Goal: Complete application form

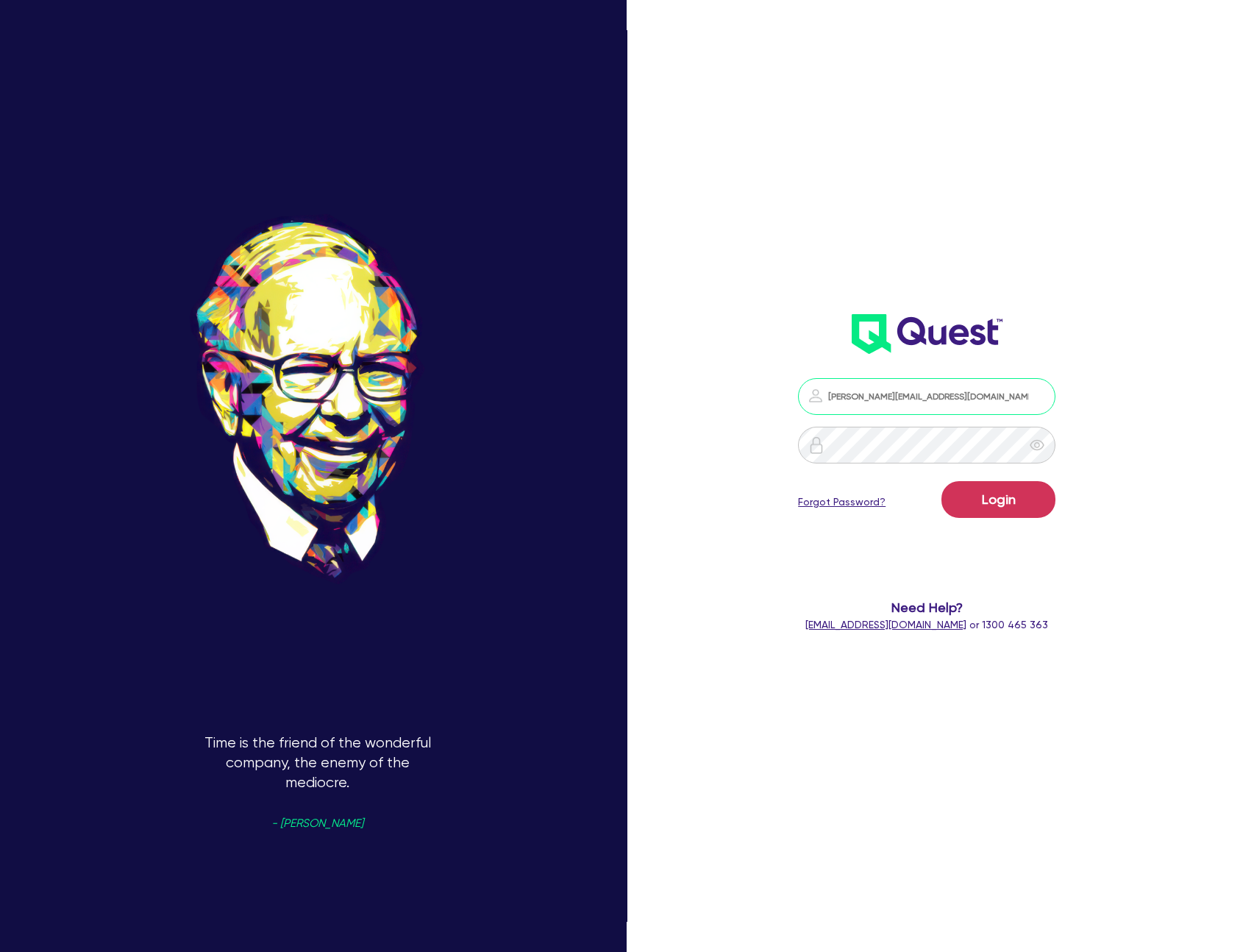
type input "[PERSON_NAME][EMAIL_ADDRESS][DOMAIN_NAME]"
click at [942, 481] on button "Login" at bounding box center [999, 500] width 114 height 37
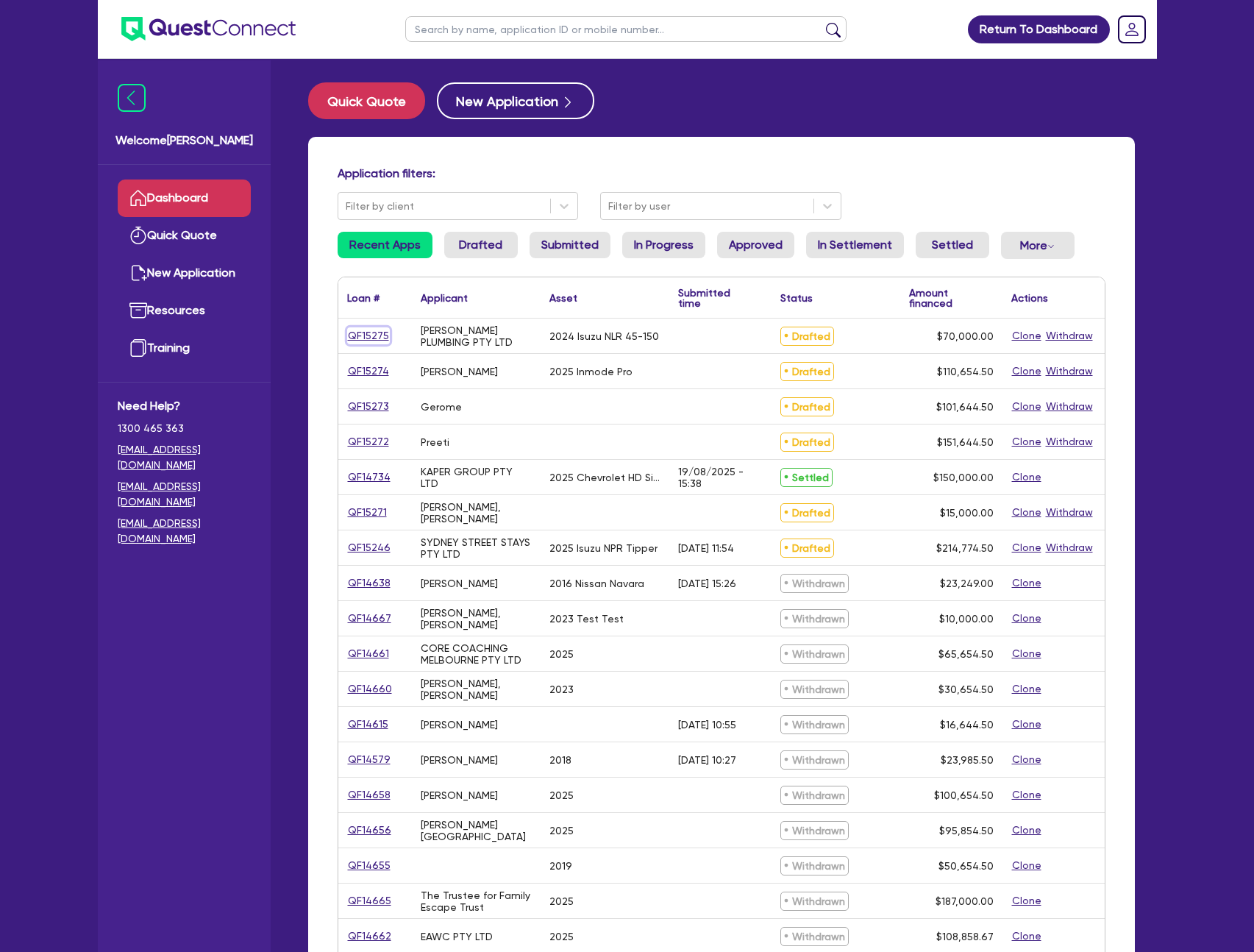
click at [359, 334] on link "QF15275" at bounding box center [369, 336] width 43 height 17
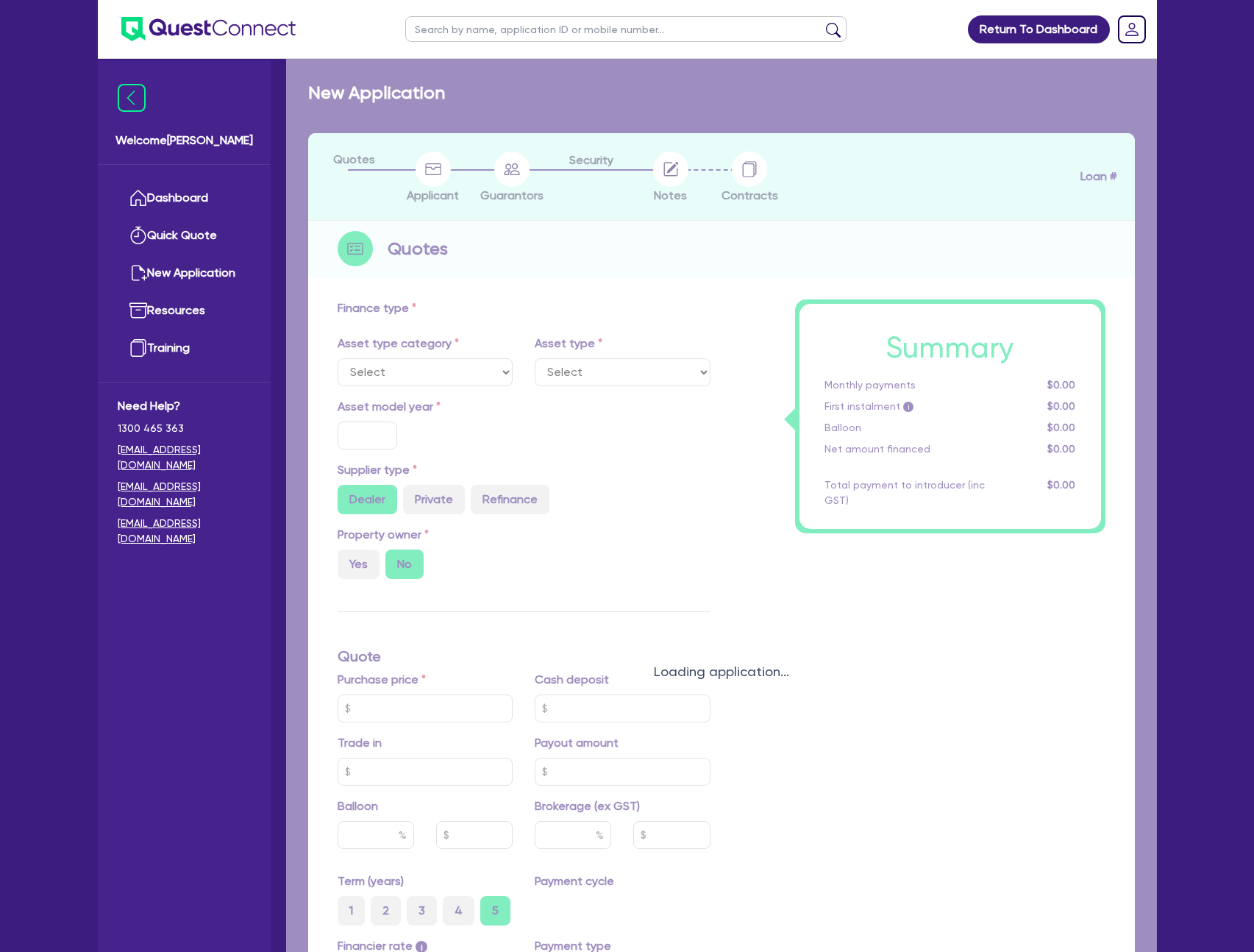
select select "PRIMARY_ASSETS"
type input "2024"
radio input "true"
type input "70,000"
type input "30"
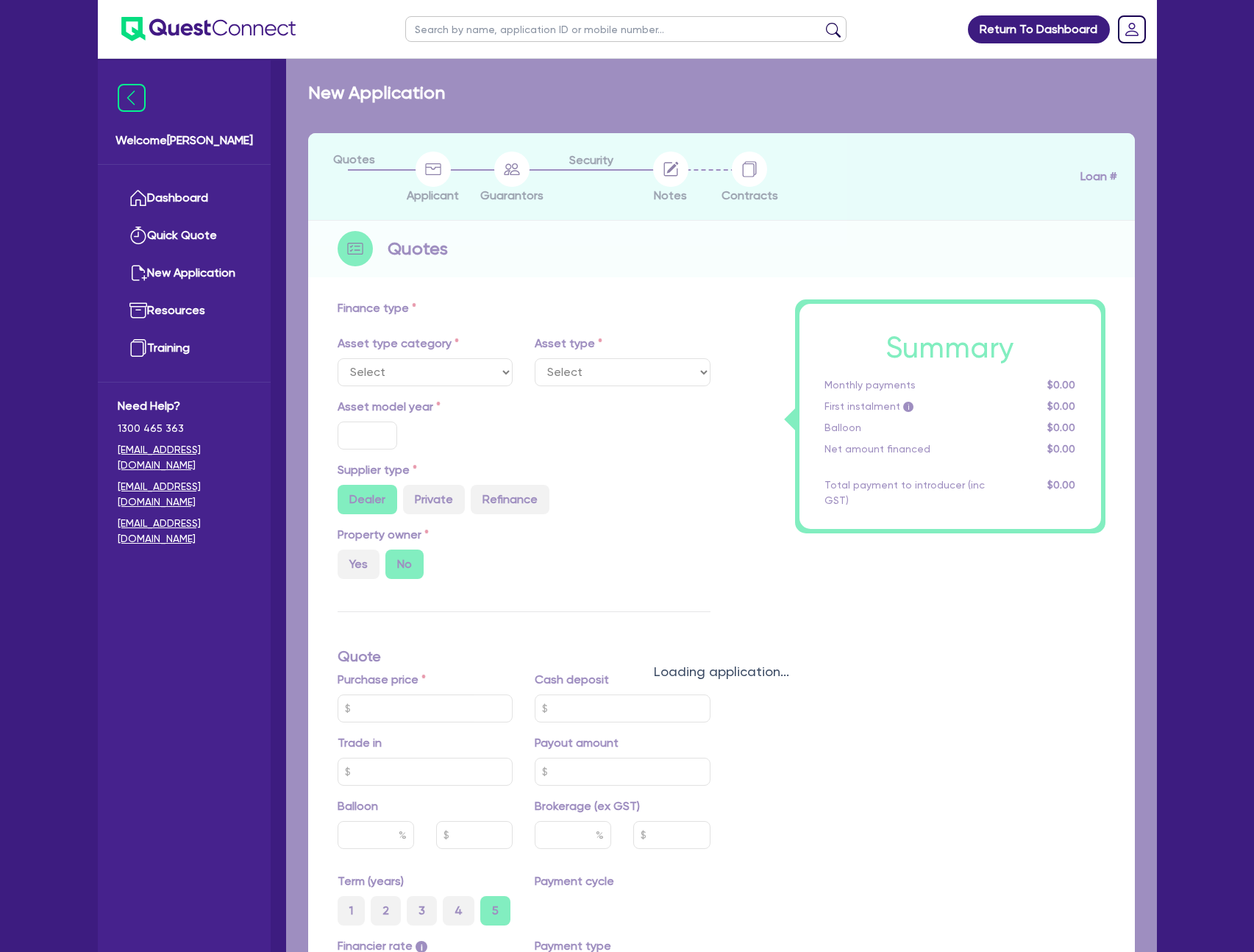
type input "21,000"
type input "4"
type input "2,800"
type input "7.69"
type input "900"
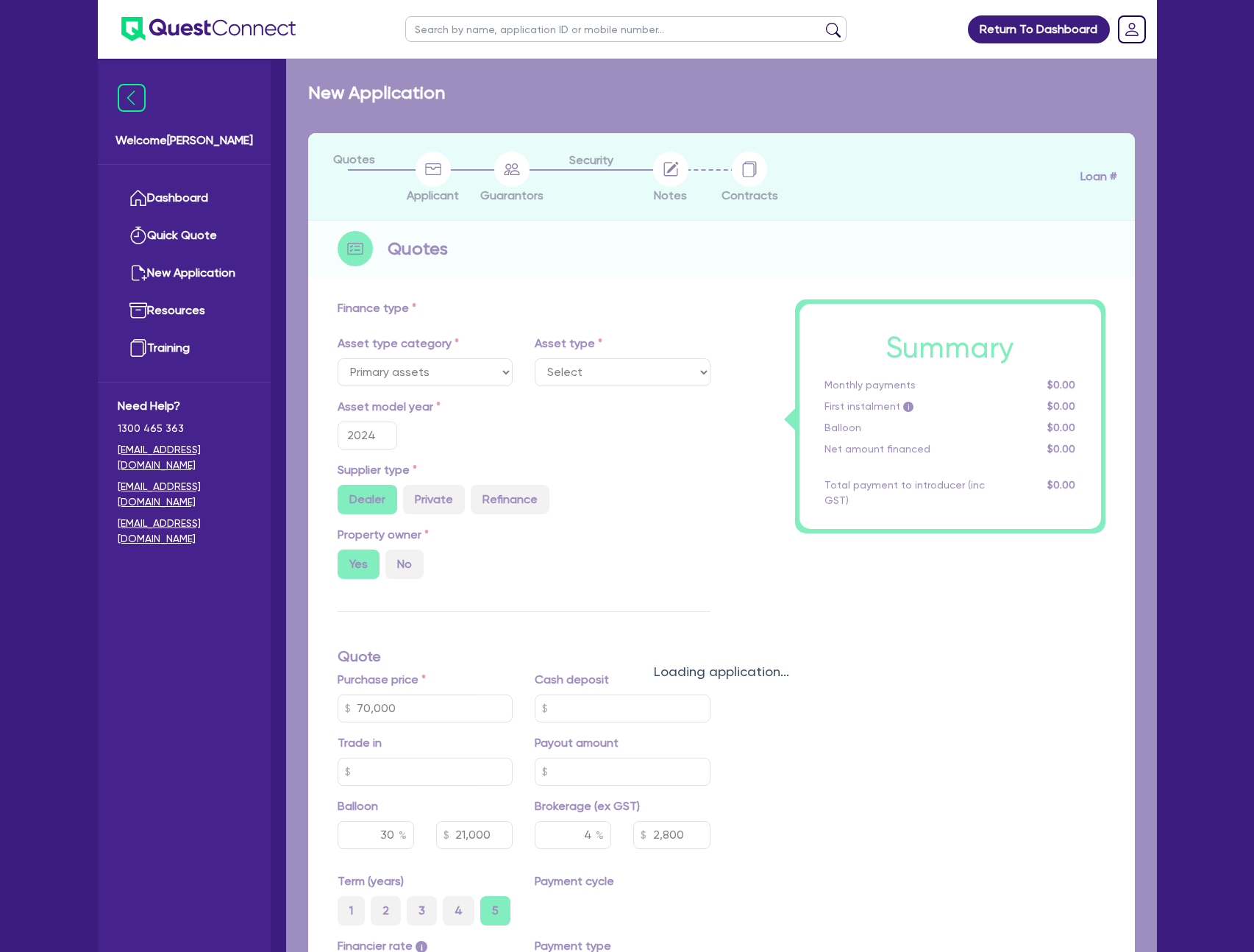
select select "HEAVY_TRUCKS"
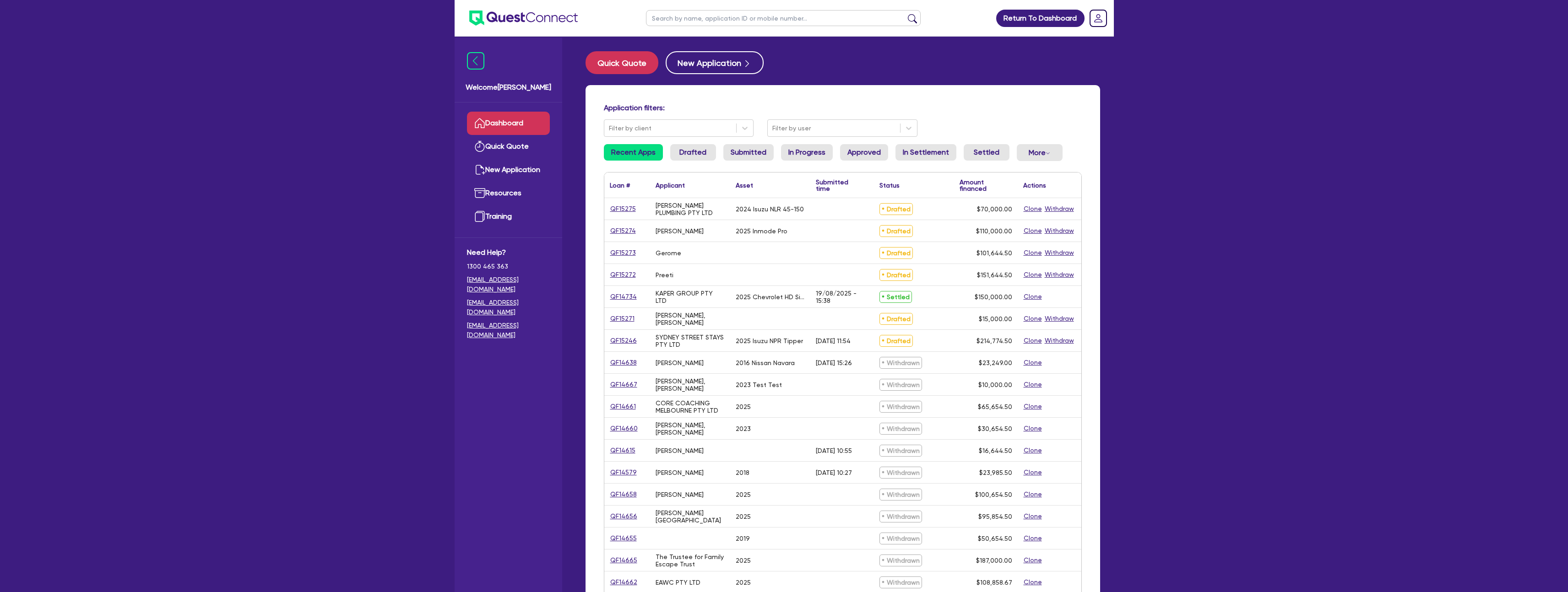
click at [720, 19] on input "text" at bounding box center [783, 18] width 275 height 16
type input "15071"
click at [905, 14] on button "submit" at bounding box center [912, 20] width 15 height 13
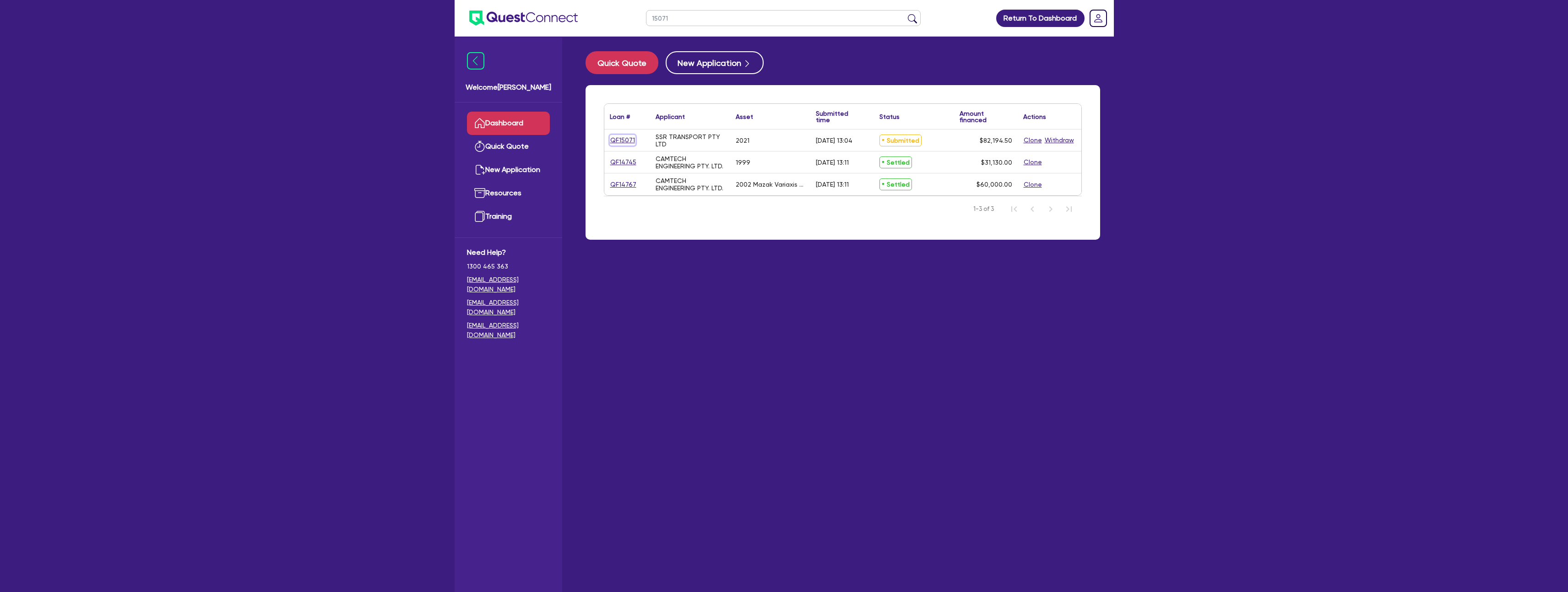
click at [627, 138] on link "QF15071" at bounding box center [623, 140] width 26 height 10
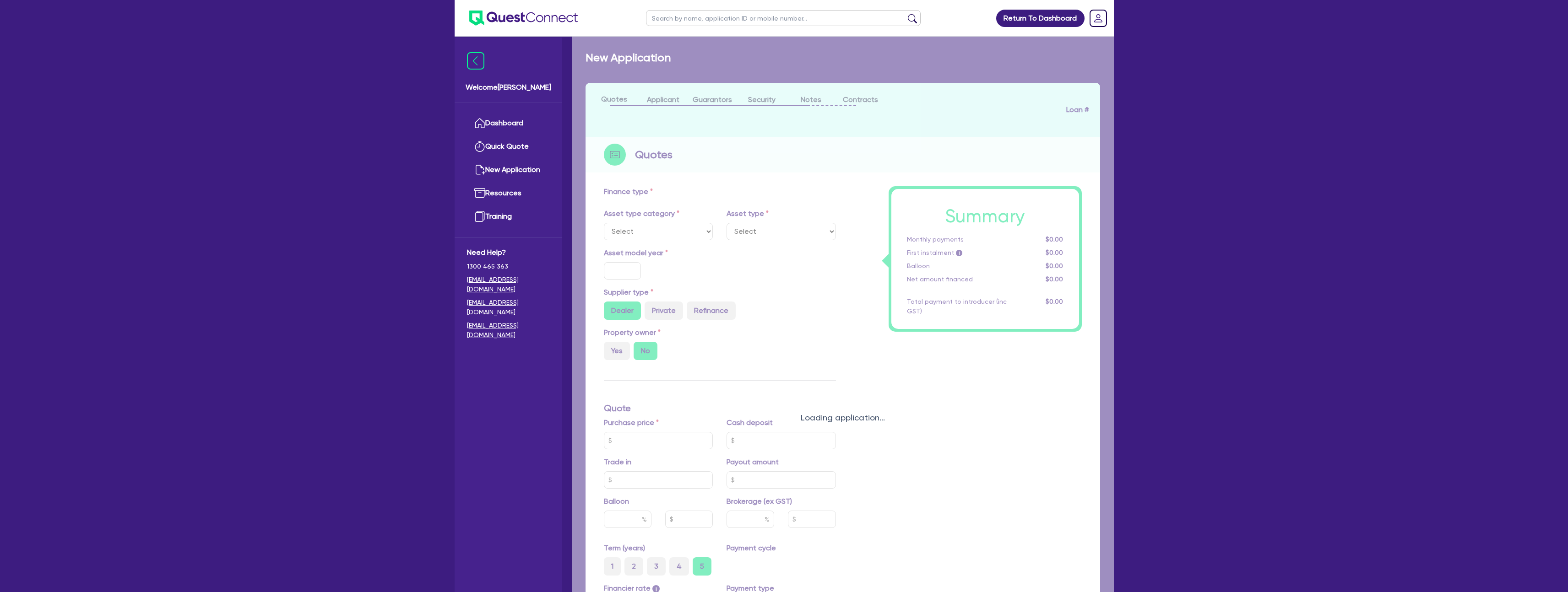
select select "CARS_AND_LIGHT_TRUCKS"
type input "2021"
radio input "true"
type input "130,000"
type input "50,000"
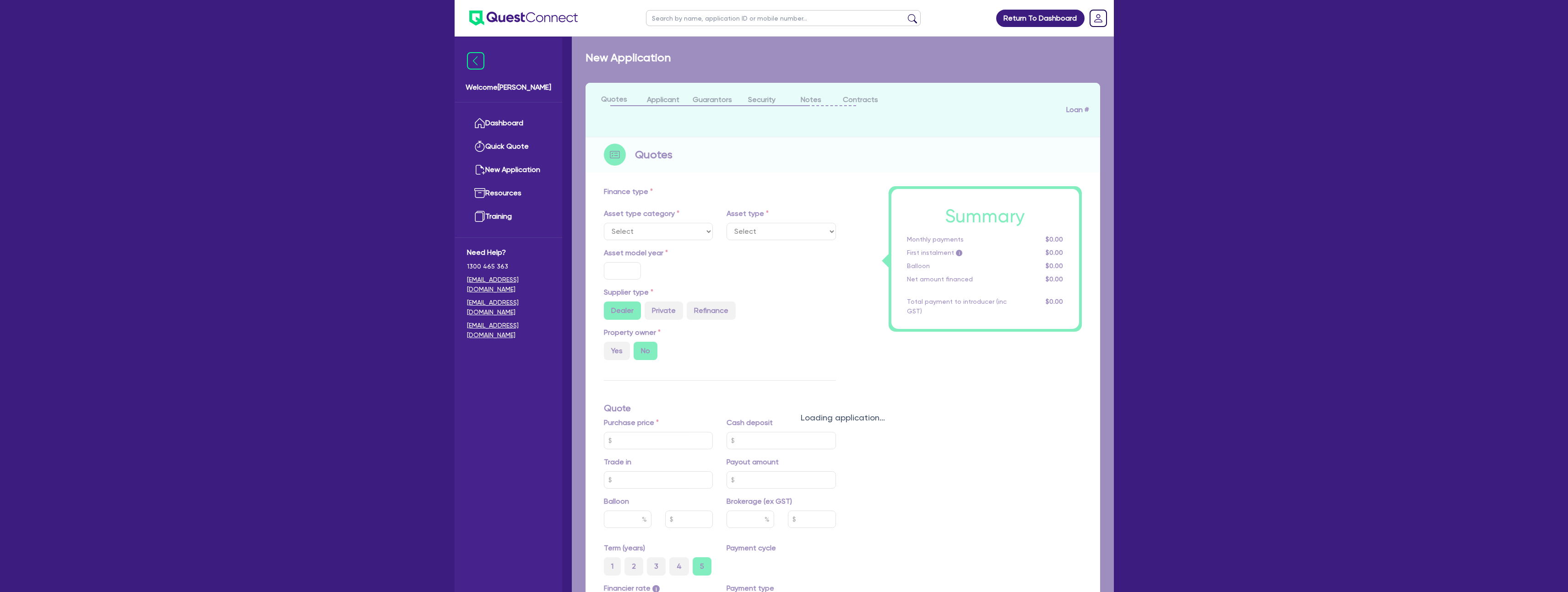
type input "8"
type input "6,575.56"
type input "16.95"
type input "1,400"
select select "PASSENGER_VEHICLES"
